Goal: Transaction & Acquisition: Purchase product/service

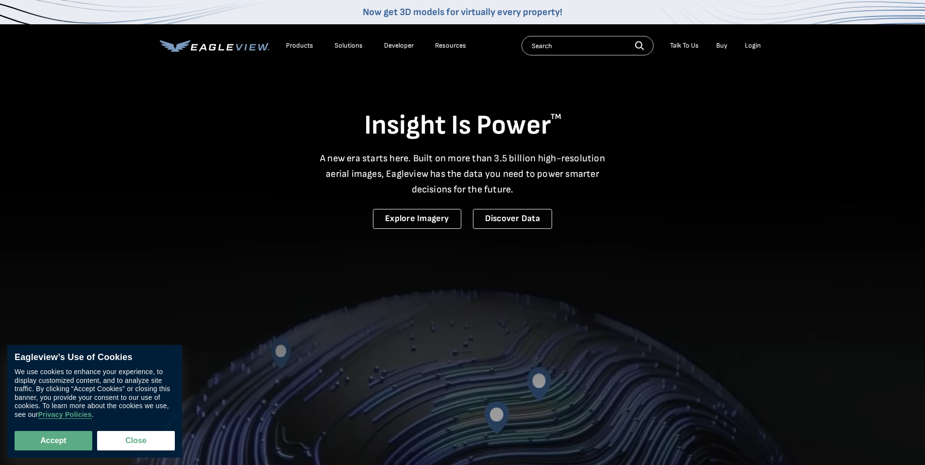
click at [751, 46] on div "Login" at bounding box center [753, 45] width 16 height 9
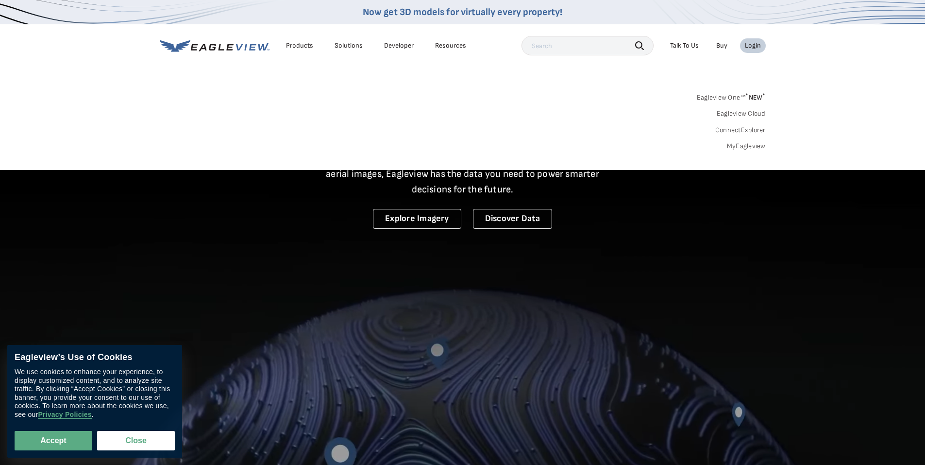
click at [562, 47] on input "text" at bounding box center [587, 45] width 132 height 19
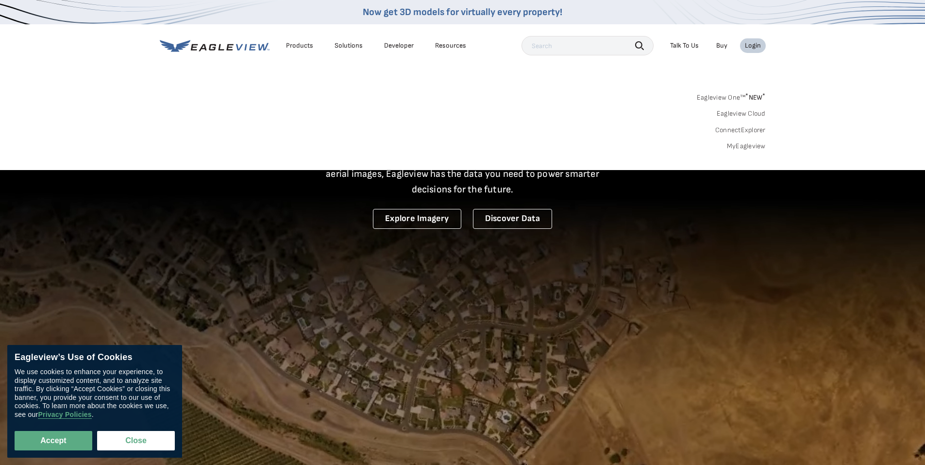
click at [757, 43] on div "Login" at bounding box center [753, 45] width 16 height 9
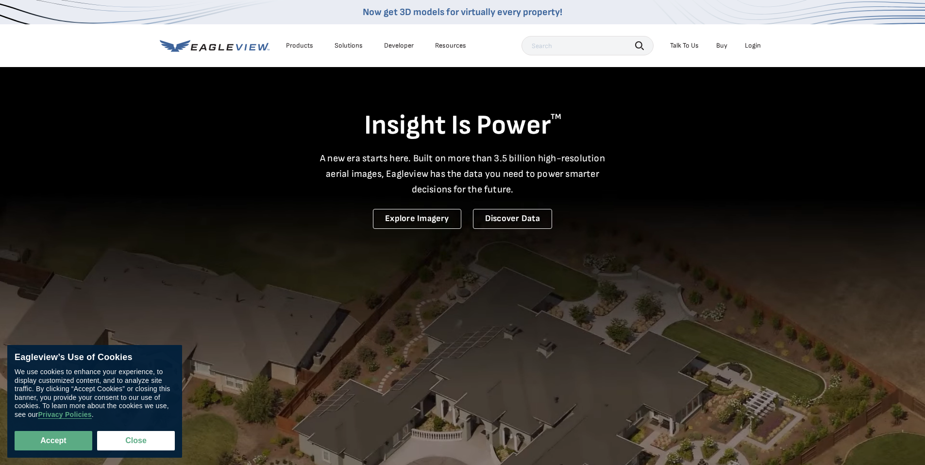
click at [757, 43] on div "Login" at bounding box center [753, 45] width 16 height 9
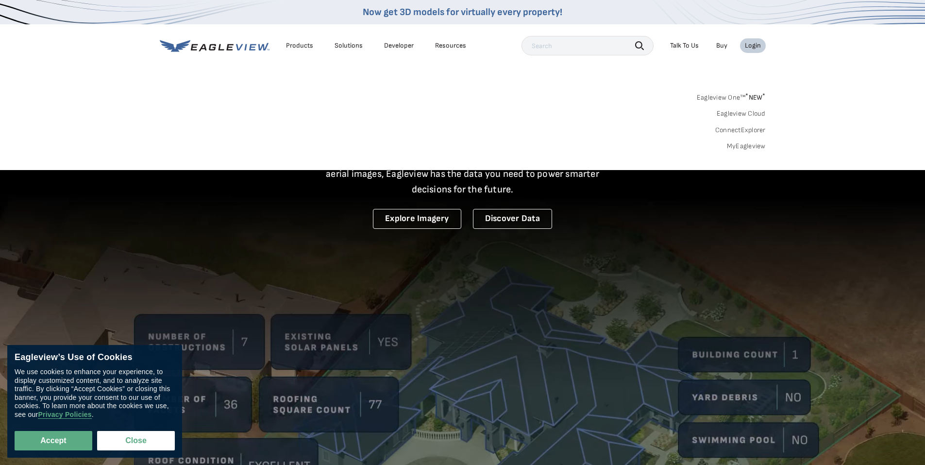
click at [763, 42] on li "Login" at bounding box center [753, 45] width 26 height 15
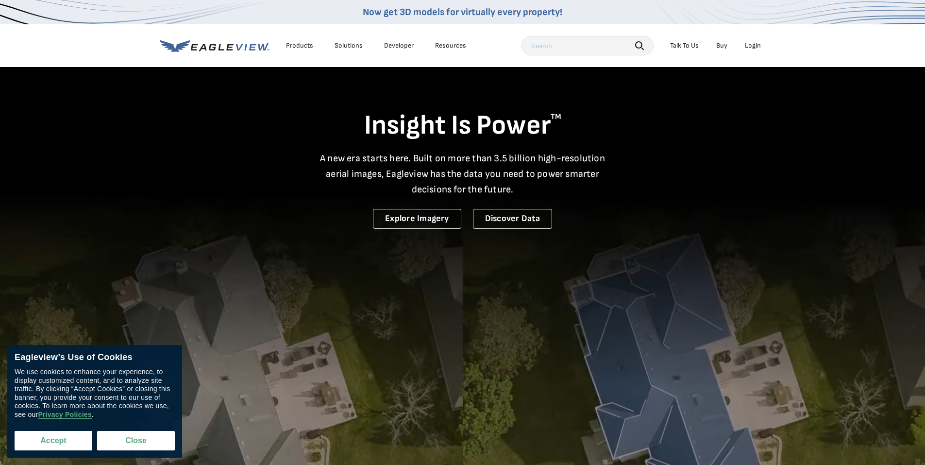
click at [63, 442] on button "Accept" at bounding box center [54, 440] width 78 height 19
checkbox input "true"
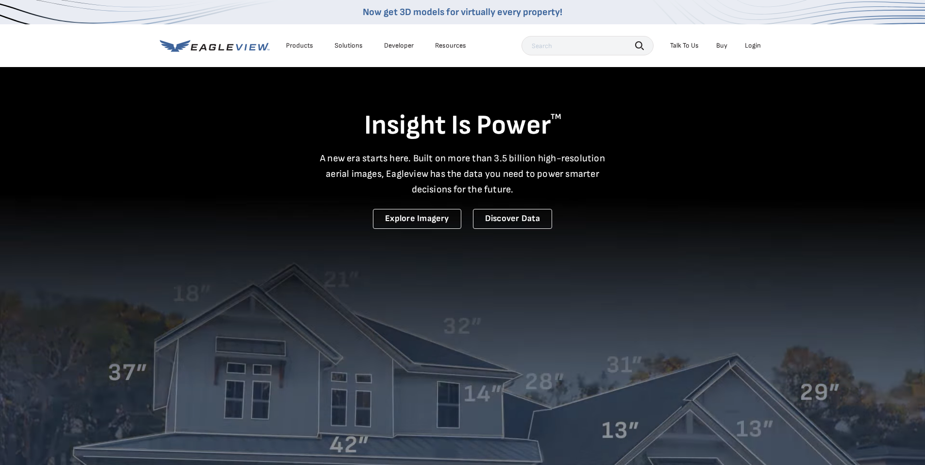
click at [754, 46] on div "Login" at bounding box center [753, 45] width 16 height 9
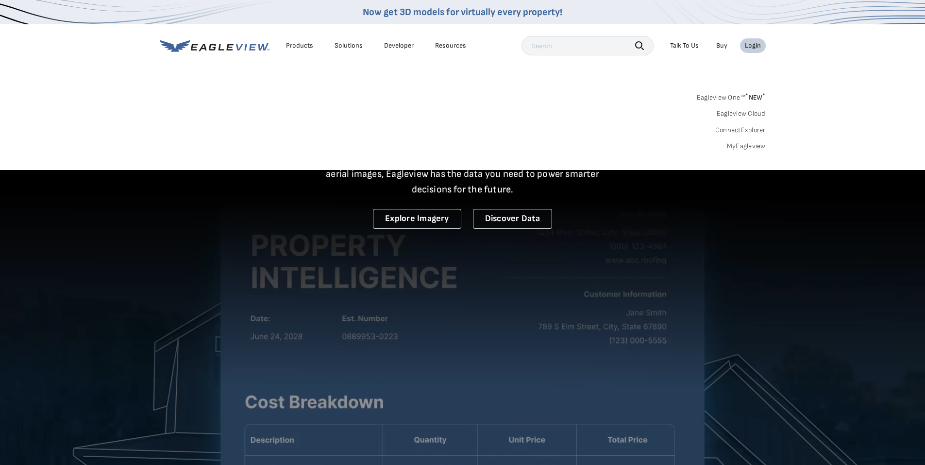
click at [738, 98] on link "Eagleview One™ * NEW *" at bounding box center [731, 95] width 69 height 11
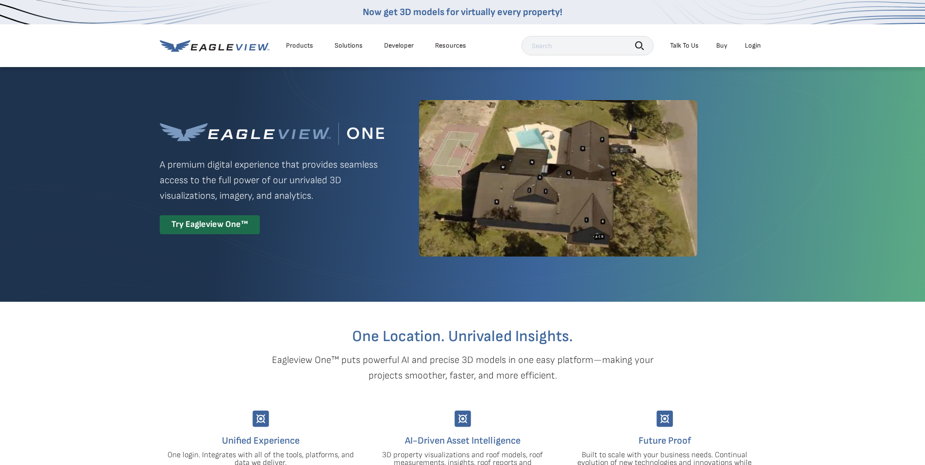
click at [755, 46] on div "Login" at bounding box center [753, 45] width 16 height 9
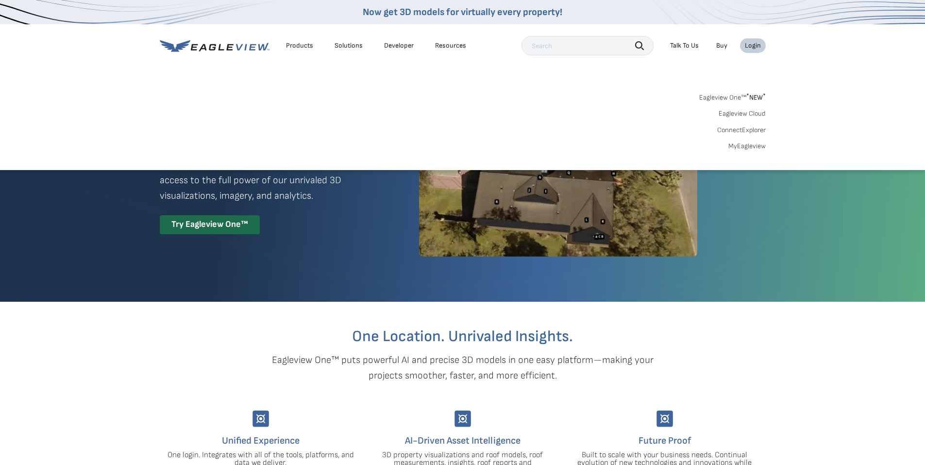
click at [750, 113] on link "Eagleview Cloud" at bounding box center [741, 113] width 47 height 9
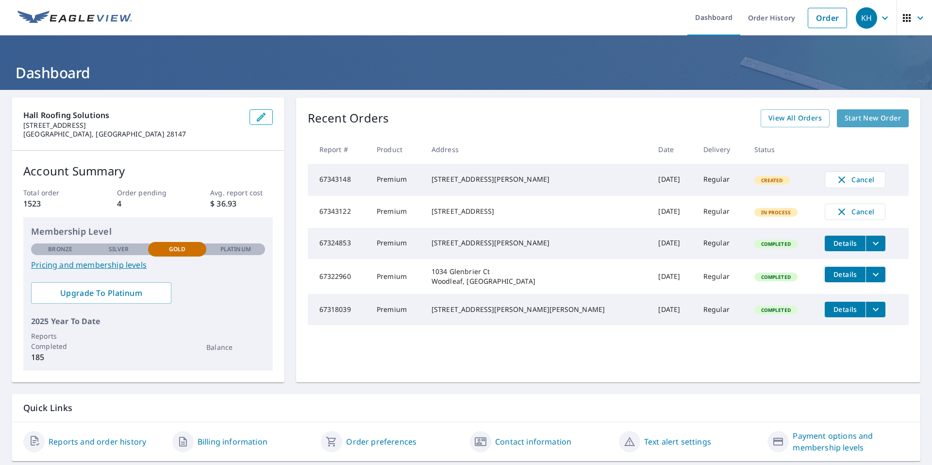
click at [871, 120] on span "Start New Order" at bounding box center [873, 118] width 56 height 12
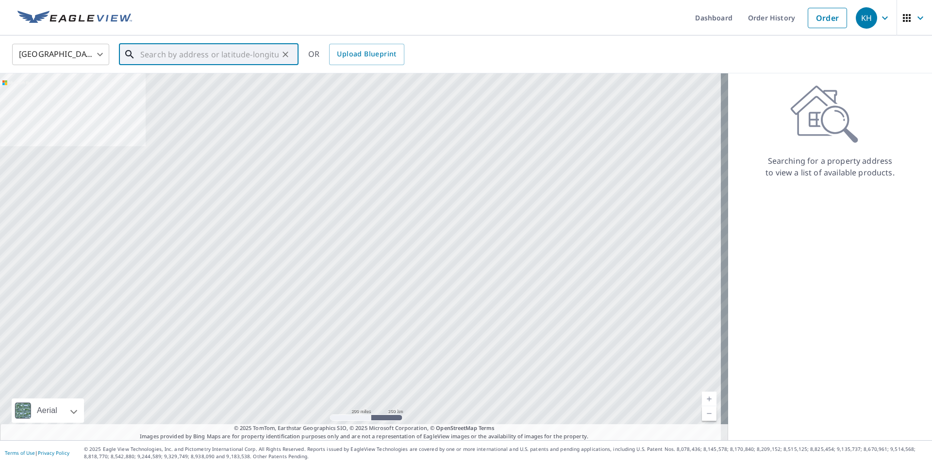
click at [180, 54] on input "text" at bounding box center [209, 54] width 138 height 27
click at [159, 56] on input "text" at bounding box center [209, 54] width 138 height 27
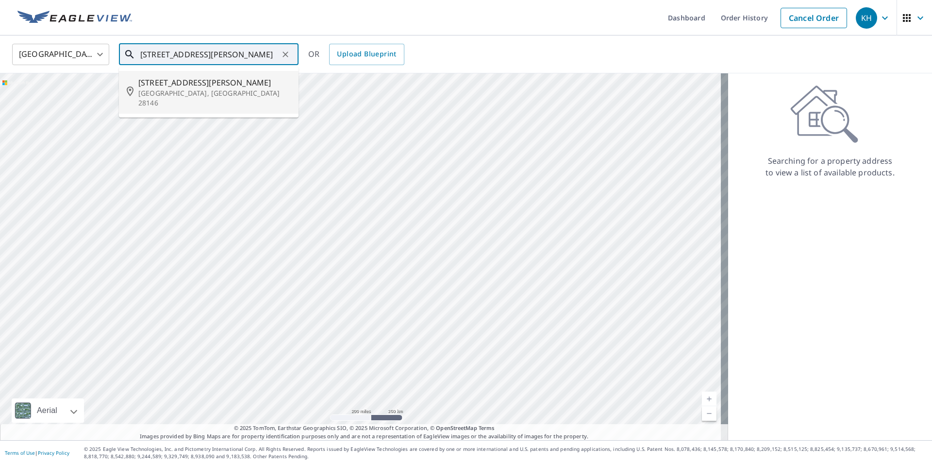
click at [158, 88] on p "[GEOGRAPHIC_DATA], [GEOGRAPHIC_DATA] 28146" at bounding box center [214, 97] width 152 height 19
type input "[STREET_ADDRESS][PERSON_NAME]"
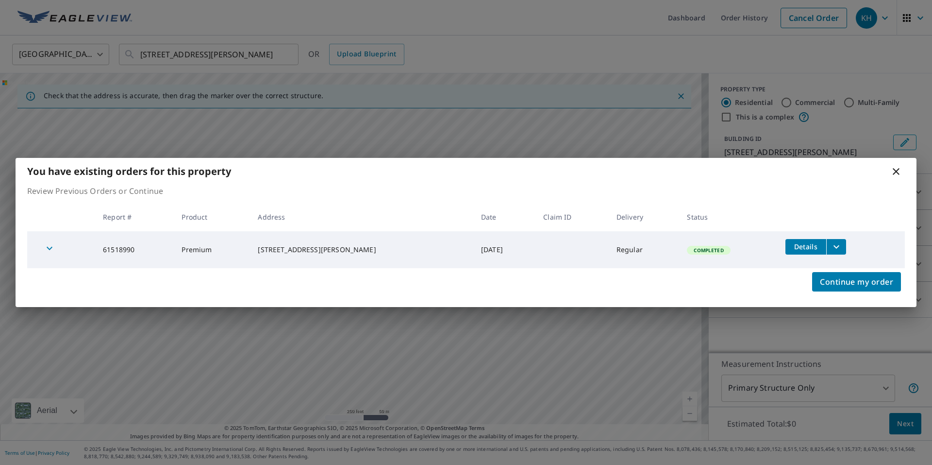
click at [897, 171] on icon at bounding box center [896, 171] width 7 height 7
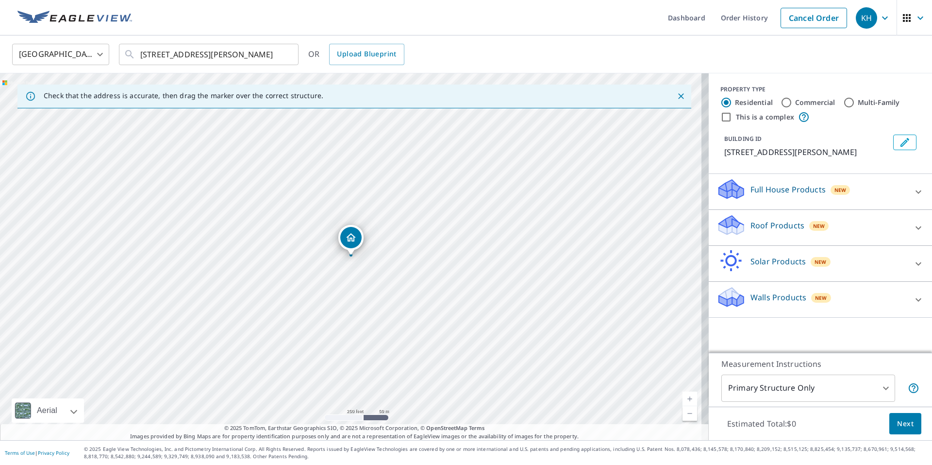
click at [365, 255] on div "[STREET_ADDRESS][PERSON_NAME]" at bounding box center [354, 256] width 709 height 366
click at [362, 251] on div "[STREET_ADDRESS][PERSON_NAME]" at bounding box center [350, 240] width 25 height 30
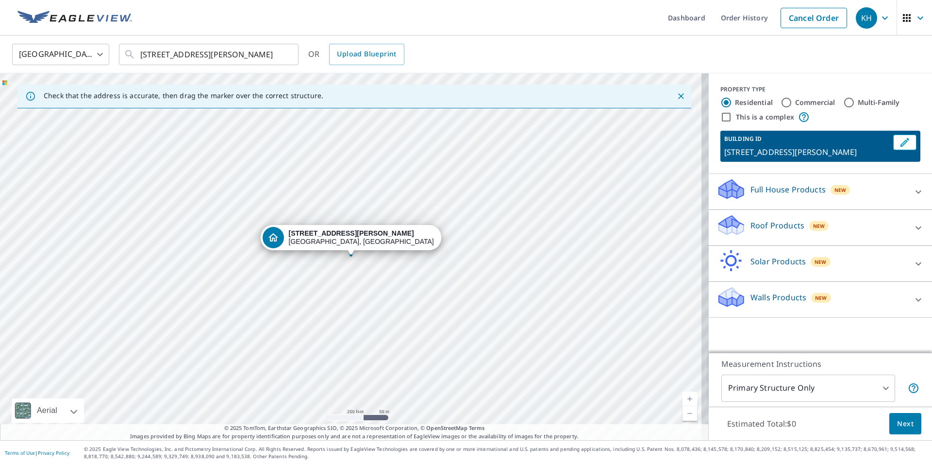
click at [350, 236] on strong "[STREET_ADDRESS][PERSON_NAME]" at bounding box center [351, 233] width 125 height 8
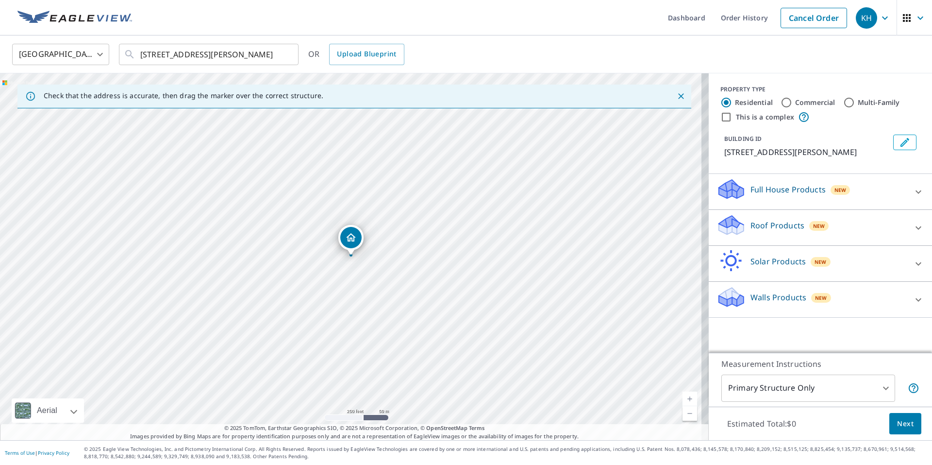
click at [350, 236] on icon "Dropped pin, building 1, Residential property, 280 Jackson Rd Salisbury, NC 281…" at bounding box center [351, 238] width 12 height 12
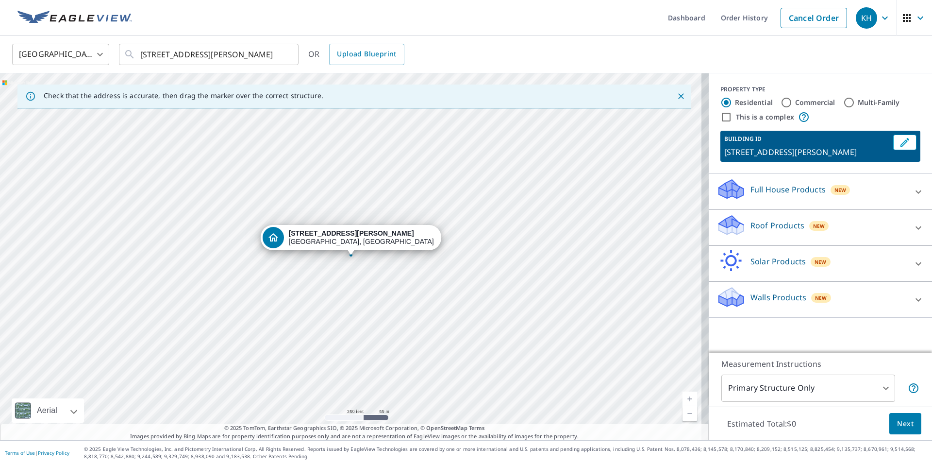
click at [350, 236] on strong "[STREET_ADDRESS][PERSON_NAME]" at bounding box center [351, 233] width 125 height 8
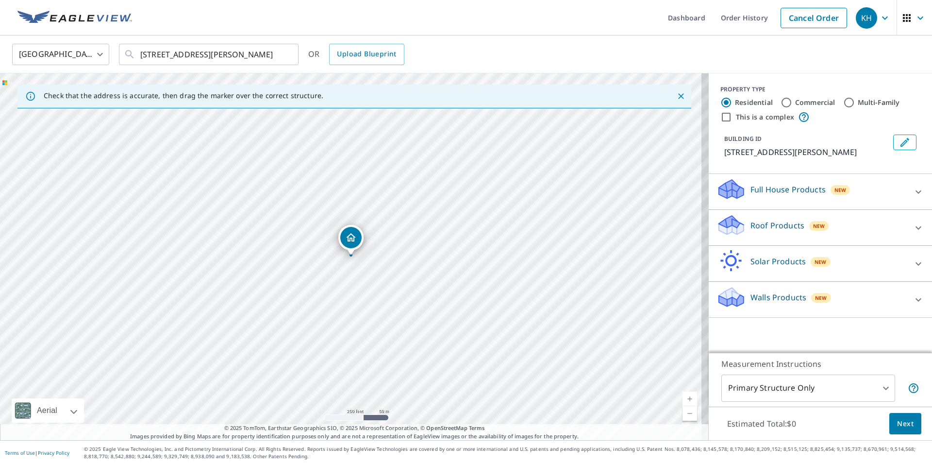
click at [350, 236] on icon "Dropped pin, building 1, Residential property, 280 Jackson Rd Salisbury, NC 281…" at bounding box center [351, 238] width 12 height 12
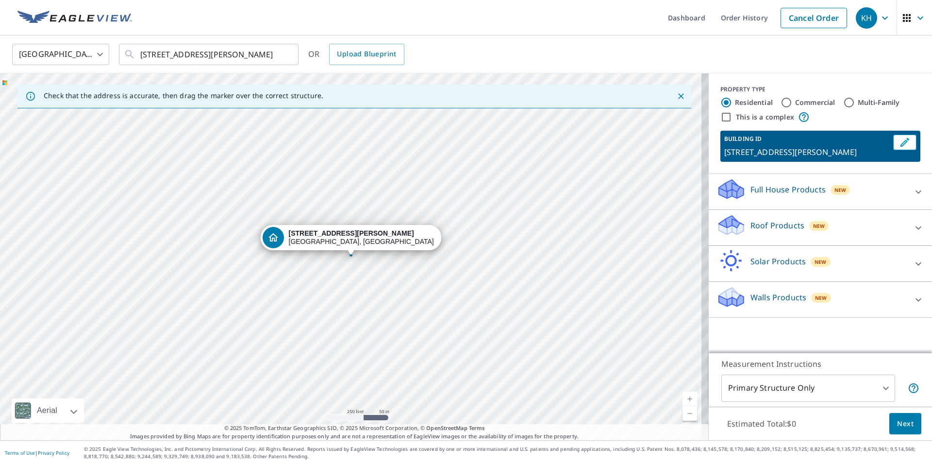
click at [856, 62] on div "[GEOGRAPHIC_DATA] [GEOGRAPHIC_DATA] ​ [STREET_ADDRESS][PERSON_NAME] ​ OR Upload…" at bounding box center [462, 54] width 915 height 23
click at [913, 226] on icon at bounding box center [919, 228] width 12 height 12
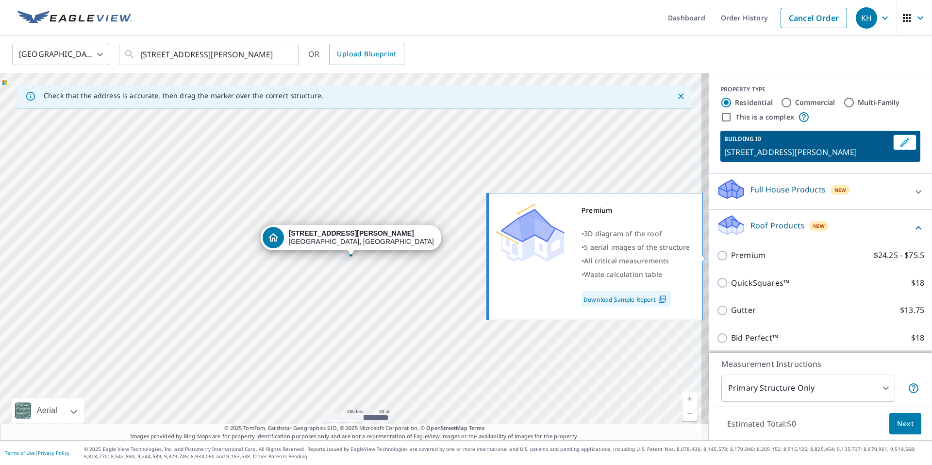
click at [894, 255] on p "$24.25 - $75.5" at bounding box center [899, 255] width 50 height 12
click at [731, 255] on input "Premium $24.25 - $75.5" at bounding box center [723, 255] width 15 height 12
checkbox input "true"
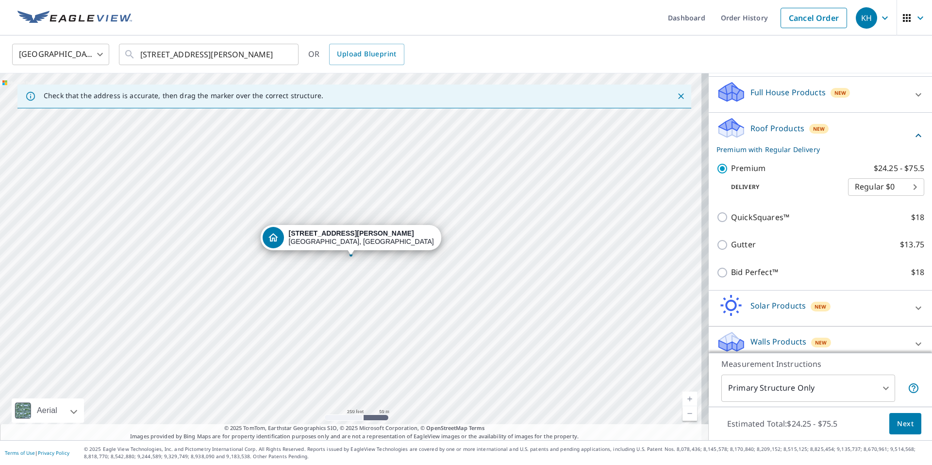
scroll to position [107, 0]
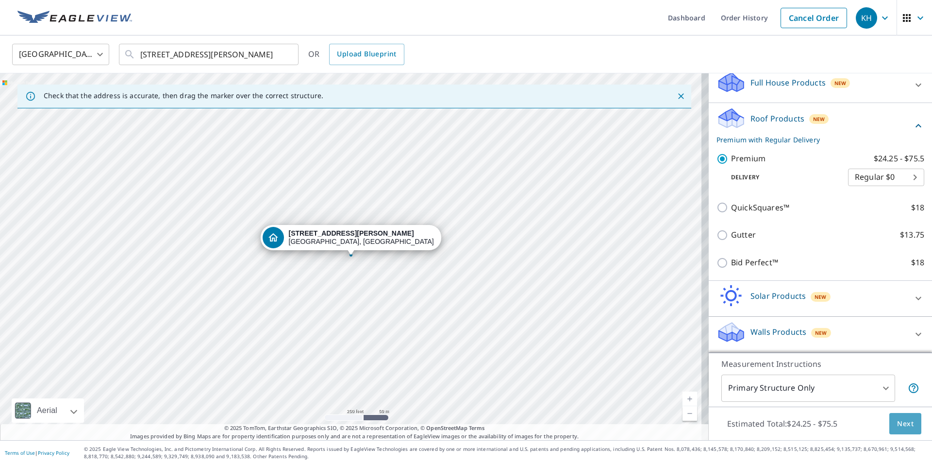
click at [898, 425] on span "Next" at bounding box center [905, 423] width 17 height 12
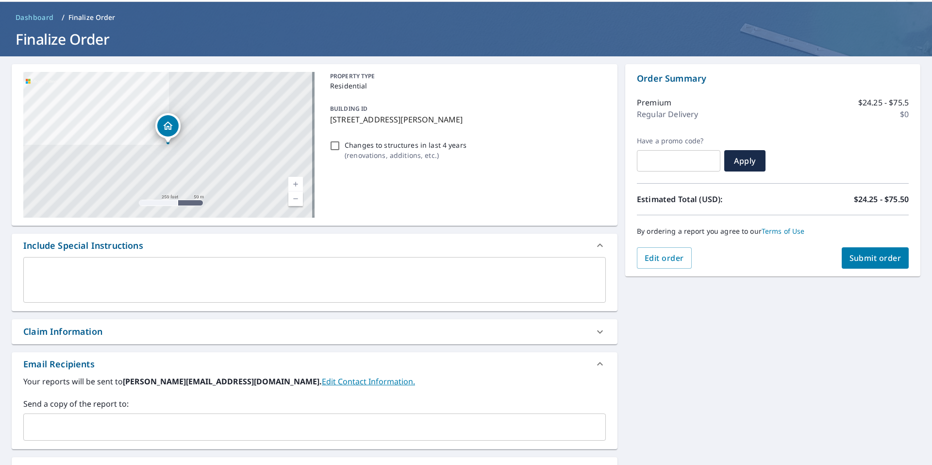
scroll to position [49, 0]
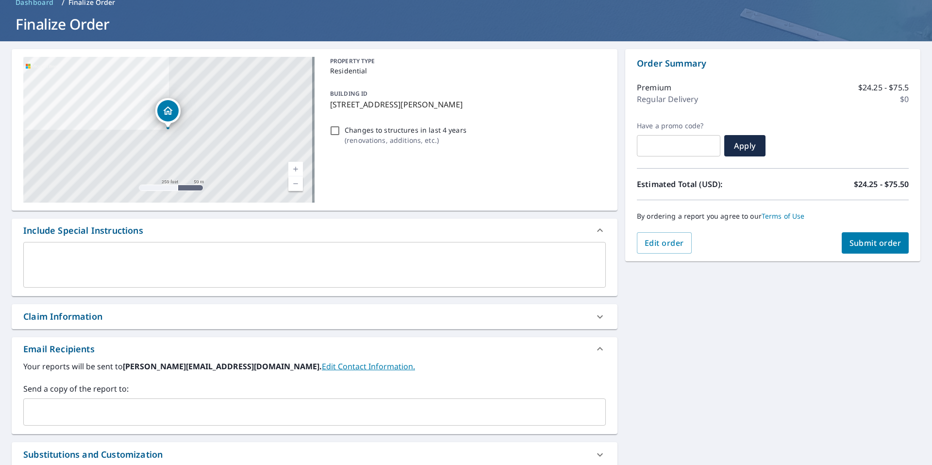
click at [95, 408] on input "text" at bounding box center [307, 411] width 559 height 18
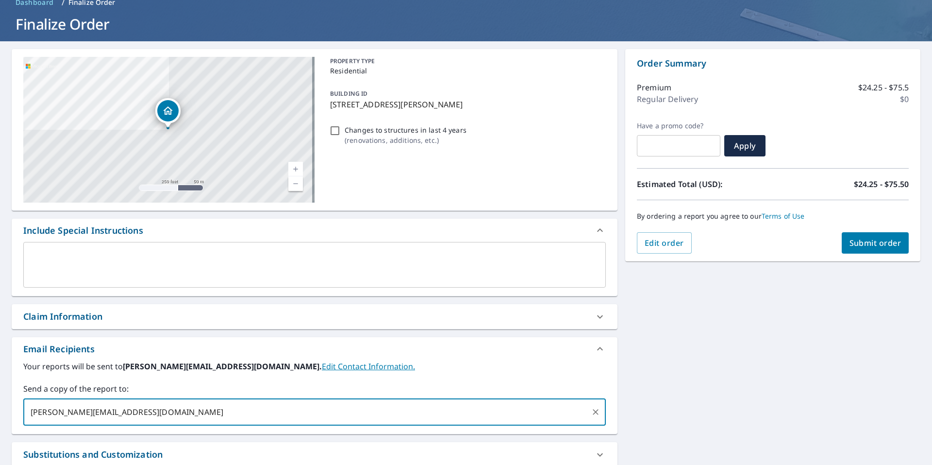
type input "[PERSON_NAME][EMAIL_ADDRESS][DOMAIN_NAME]"
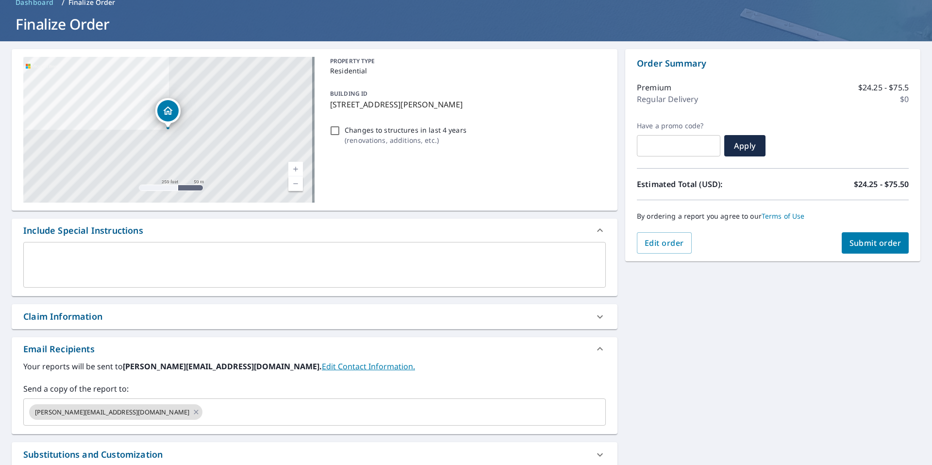
click at [687, 356] on div "[STREET_ADDRESS][PERSON_NAME] A standard road map Aerial A detailed look from a…" at bounding box center [466, 289] width 932 height 497
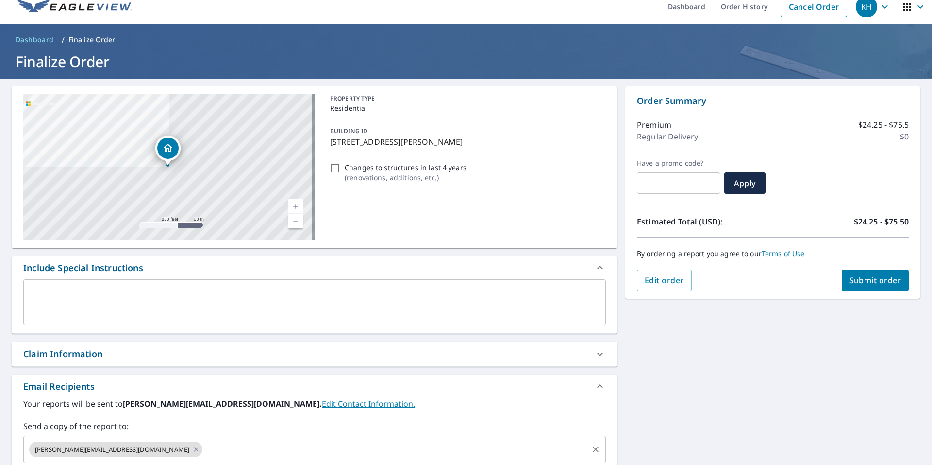
scroll to position [0, 0]
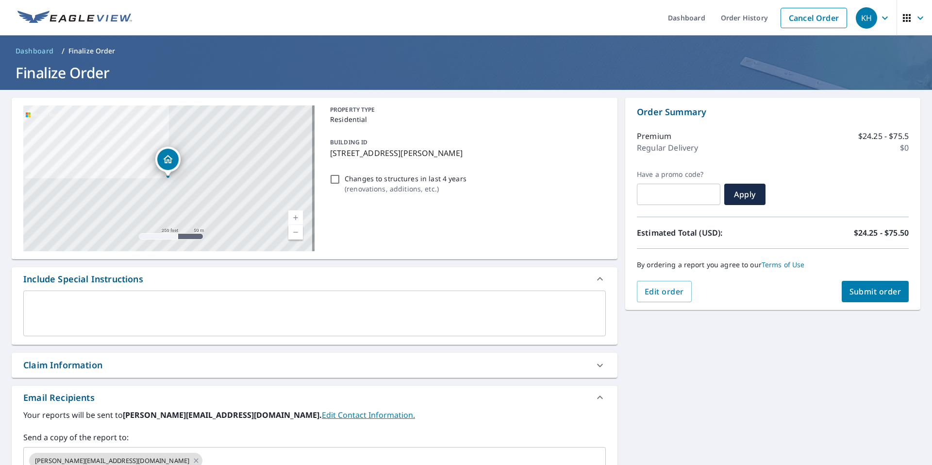
click at [869, 293] on span "Submit order" at bounding box center [875, 291] width 52 height 11
checkbox input "true"
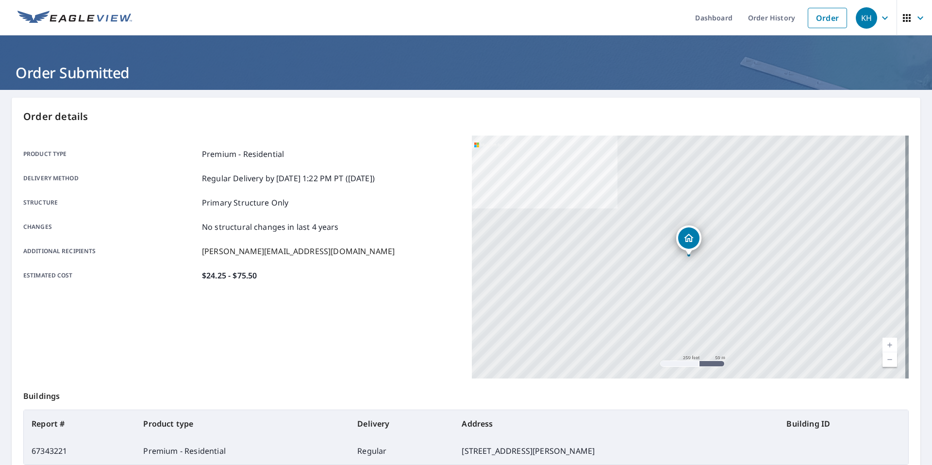
click at [374, 337] on div "Product type Premium - Residential Delivery method Regular Delivery by [DATE] 1…" at bounding box center [241, 256] width 437 height 243
click at [879, 18] on icon "button" at bounding box center [885, 18] width 12 height 12
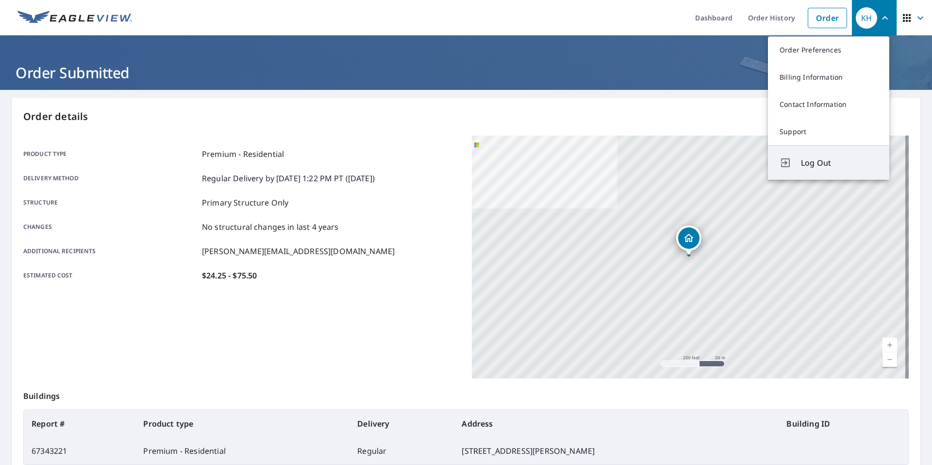
click at [818, 168] on span "Log Out" at bounding box center [839, 163] width 77 height 12
